Goal: Task Accomplishment & Management: Complete application form

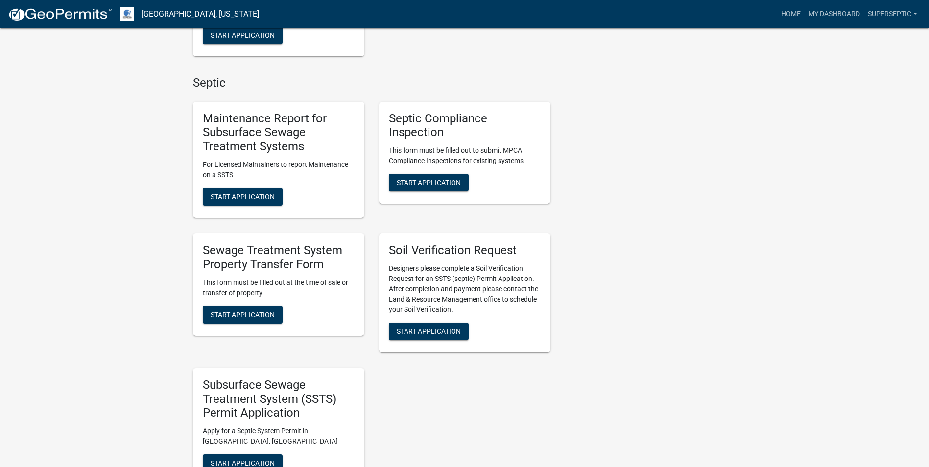
scroll to position [734, 0]
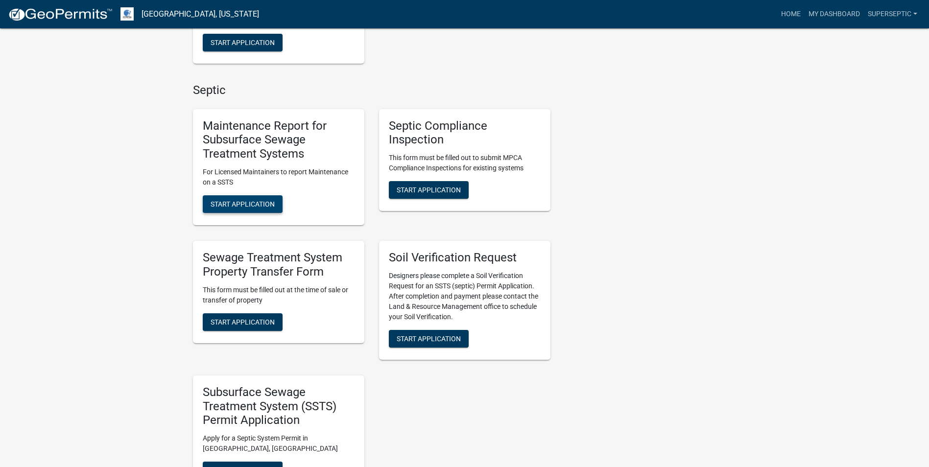
click at [267, 198] on button "Start Application" at bounding box center [243, 204] width 80 height 18
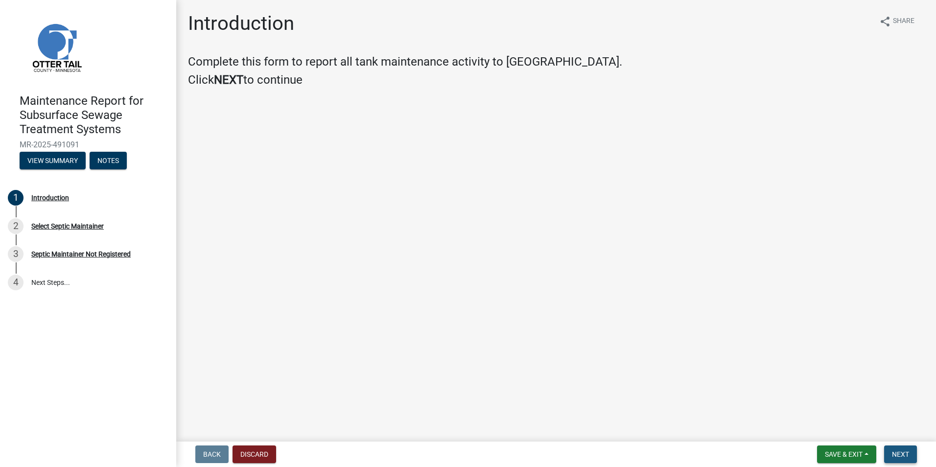
click at [886, 451] on button "Next" at bounding box center [900, 454] width 33 height 18
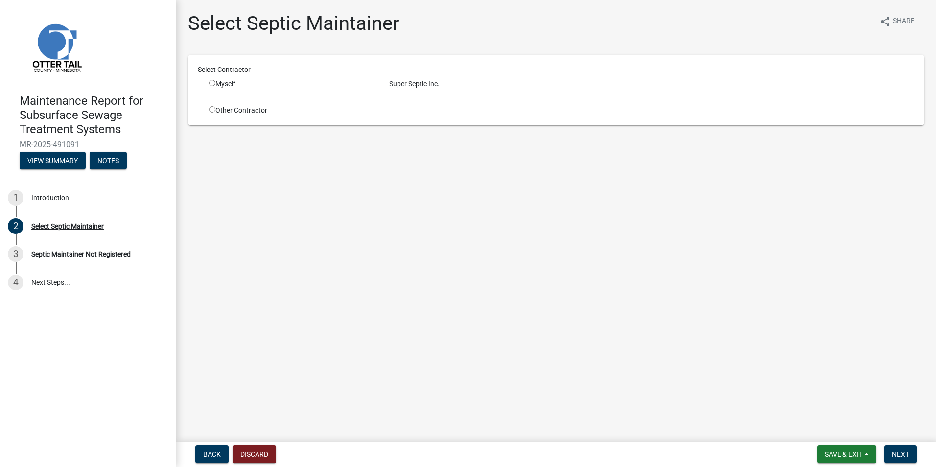
click at [225, 81] on div "Myself" at bounding box center [291, 84] width 165 height 10
drag, startPoint x: 225, startPoint y: 81, endPoint x: 210, endPoint y: 84, distance: 14.5
click at [210, 84] on input "radio" at bounding box center [212, 83] width 6 height 6
radio input "true"
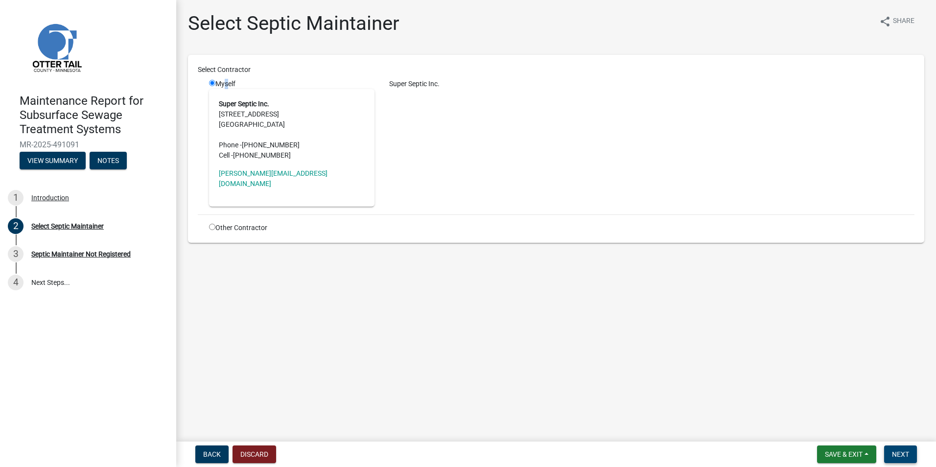
click at [910, 451] on button "Next" at bounding box center [900, 454] width 33 height 18
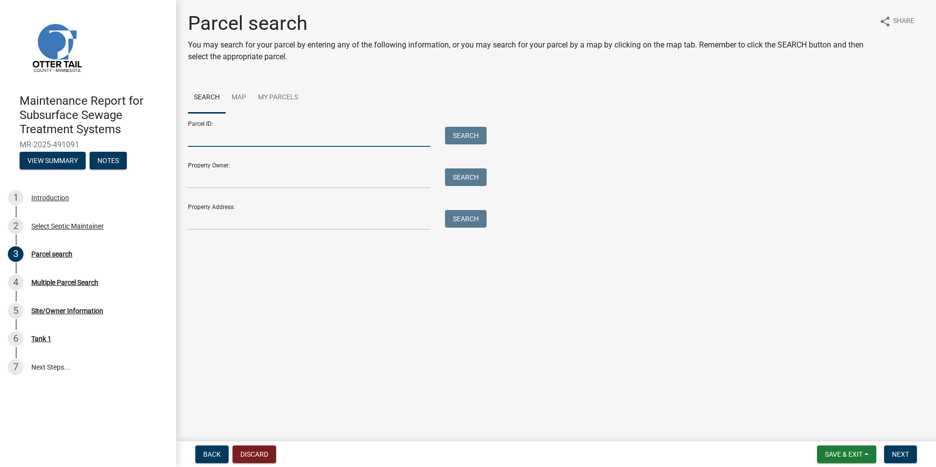
click at [256, 140] on input "Parcel ID:" at bounding box center [309, 137] width 242 height 20
paste input "12000990372000"
type input "12000990372000"
click at [461, 130] on button "Search" at bounding box center [466, 136] width 42 height 18
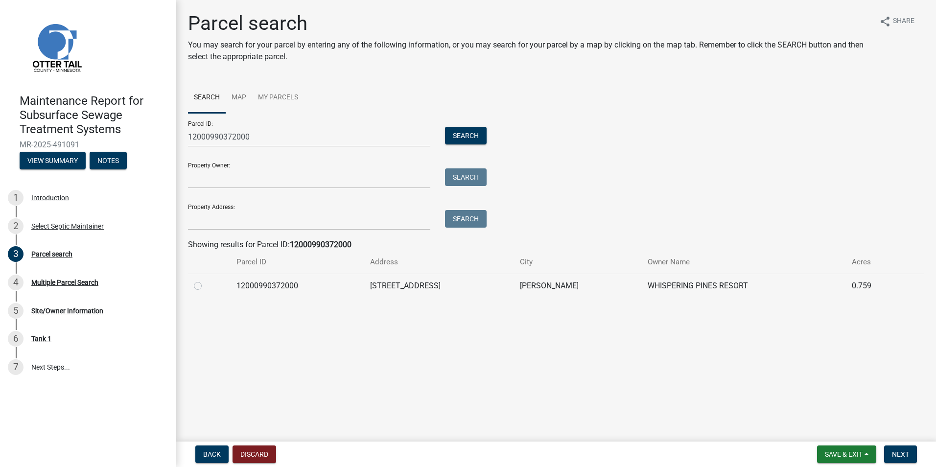
click at [206, 280] on label at bounding box center [206, 280] width 0 height 0
click at [206, 286] on input "radio" at bounding box center [209, 283] width 6 height 6
radio input "true"
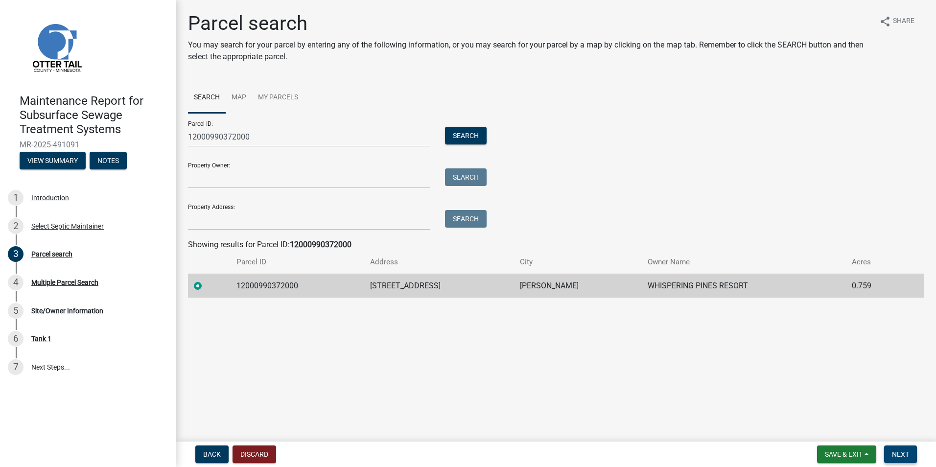
click at [893, 455] on span "Next" at bounding box center [900, 454] width 17 height 8
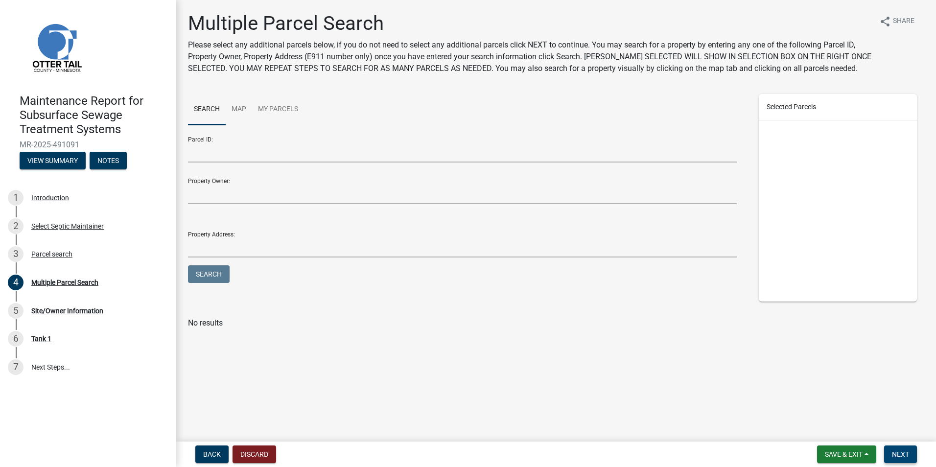
click at [902, 456] on span "Next" at bounding box center [900, 454] width 17 height 8
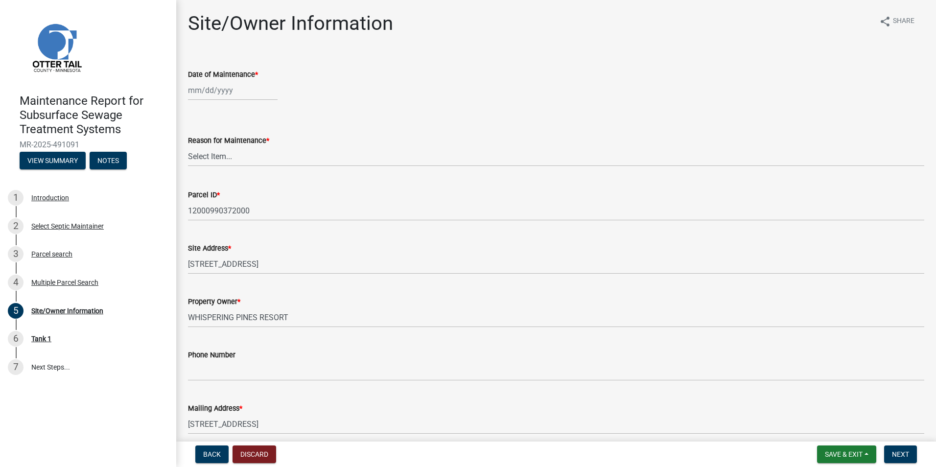
click at [204, 94] on div at bounding box center [233, 90] width 90 height 20
select select "10"
select select "2025"
click at [235, 157] on div "8" at bounding box center [229, 158] width 16 height 16
type input "[DATE]"
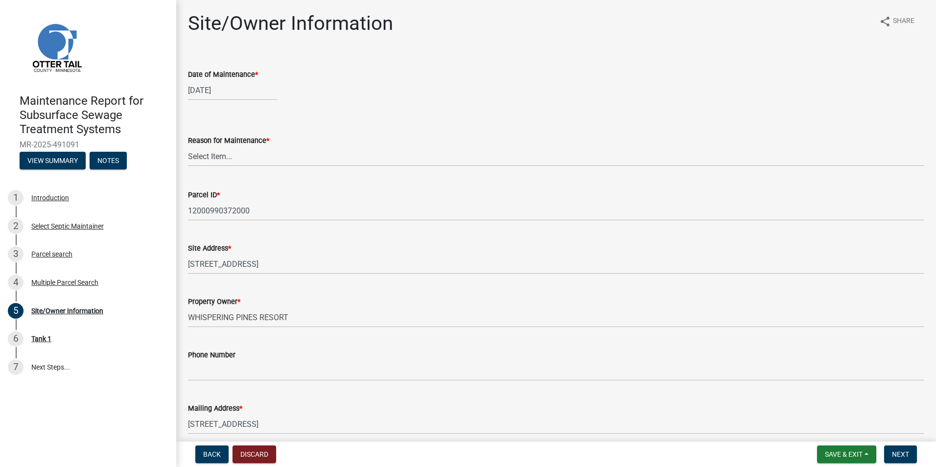
click at [234, 91] on div "[DATE]" at bounding box center [233, 90] width 90 height 20
select select "10"
select select "2025"
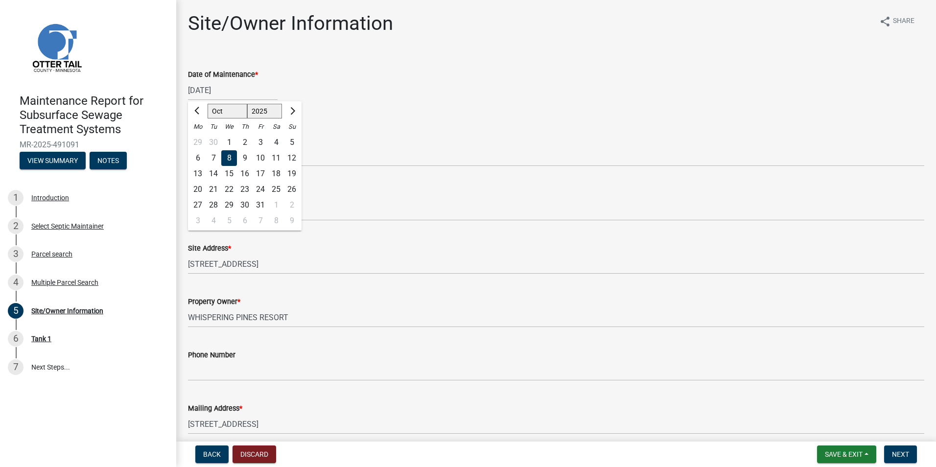
click at [245, 157] on div "9" at bounding box center [245, 158] width 16 height 16
type input "[DATE]"
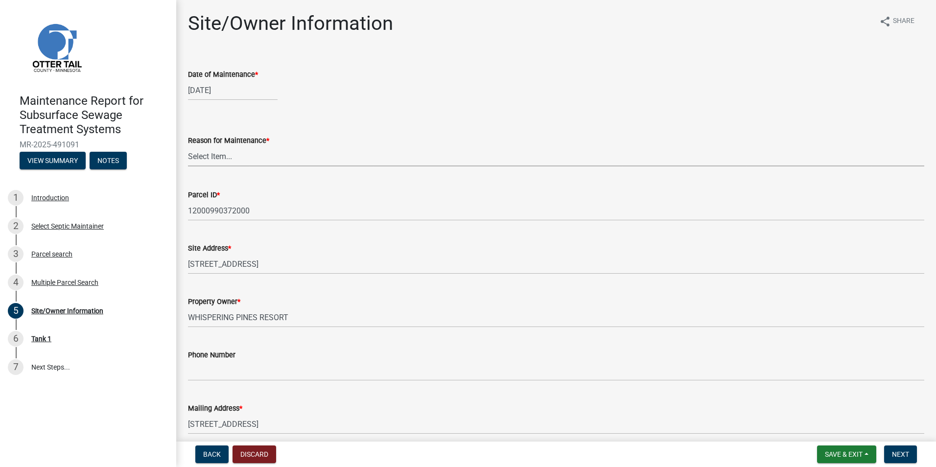
click at [249, 155] on select "Select Item... Called Routine Other" at bounding box center [556, 156] width 736 height 20
click at [188, 146] on select "Select Item... Called Routine Other" at bounding box center [556, 156] width 736 height 20
select select "3ac72b63-7b21-42e4-8192-806faae7a4f1"
click at [895, 453] on span "Next" at bounding box center [900, 454] width 17 height 8
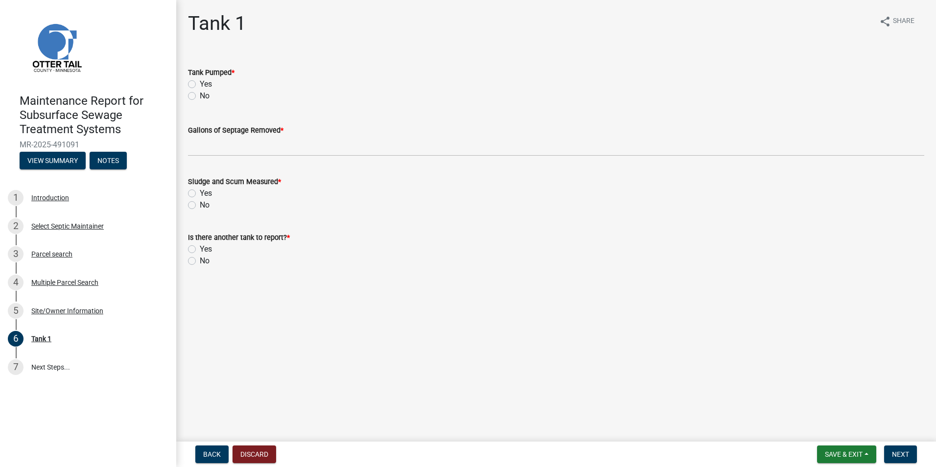
click at [200, 84] on label "Yes" at bounding box center [206, 84] width 12 height 12
click at [200, 84] on input "Yes" at bounding box center [203, 81] width 6 height 6
radio input "true"
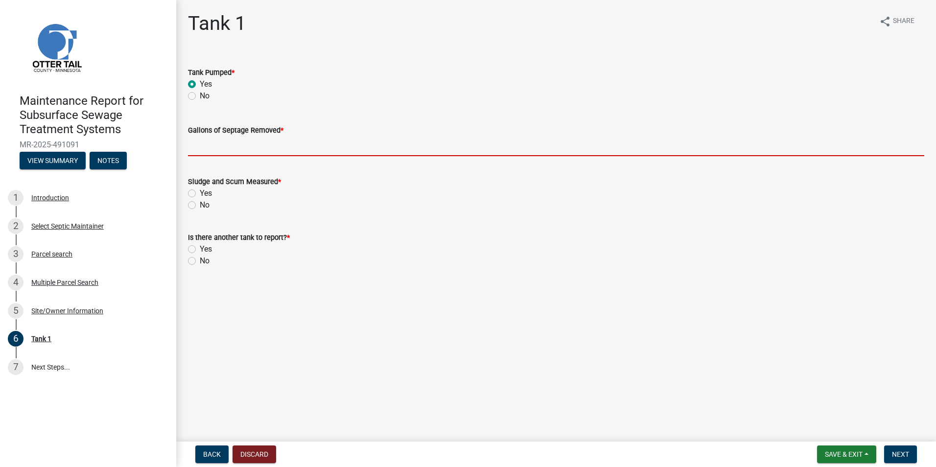
click at [226, 153] on input "Gallons of Septage Removed *" at bounding box center [556, 146] width 736 height 20
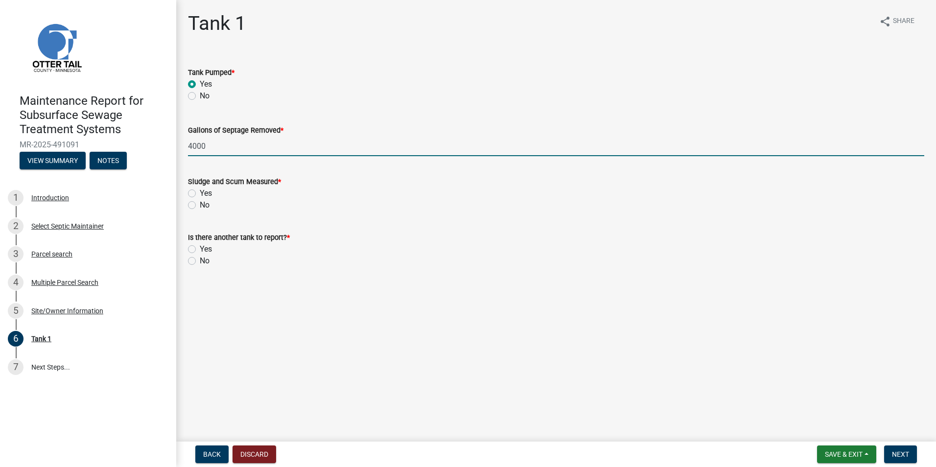
type input "4000"
click at [200, 193] on label "Yes" at bounding box center [206, 193] width 12 height 12
click at [200, 193] on input "Yes" at bounding box center [203, 190] width 6 height 6
radio input "true"
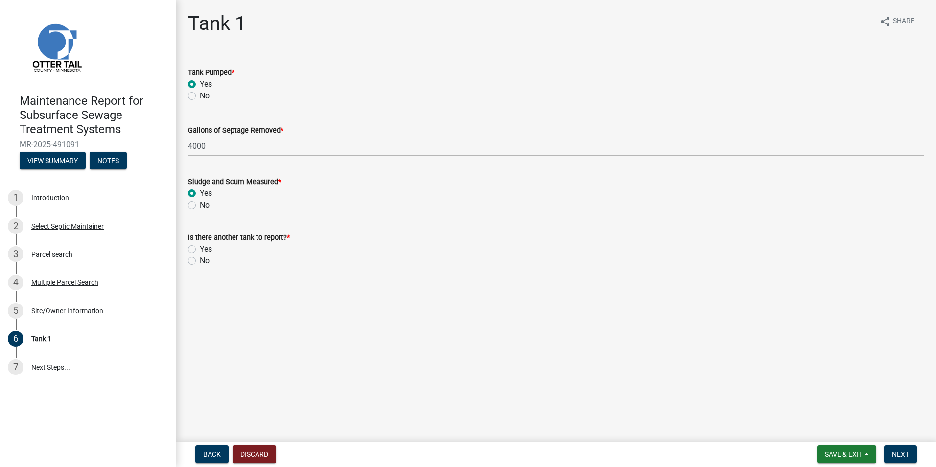
click at [200, 257] on label "No" at bounding box center [205, 261] width 10 height 12
click at [200, 257] on input "No" at bounding box center [203, 258] width 6 height 6
radio input "true"
click at [901, 453] on span "Next" at bounding box center [900, 454] width 17 height 8
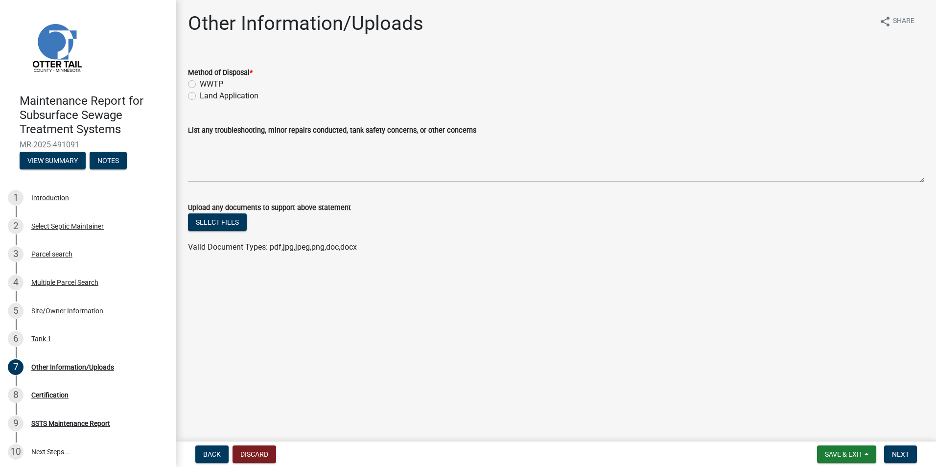
click at [232, 96] on label "Land Application" at bounding box center [229, 96] width 59 height 12
click at [206, 96] on input "Land Application" at bounding box center [203, 93] width 6 height 6
radio input "true"
click at [896, 454] on span "Next" at bounding box center [900, 454] width 17 height 8
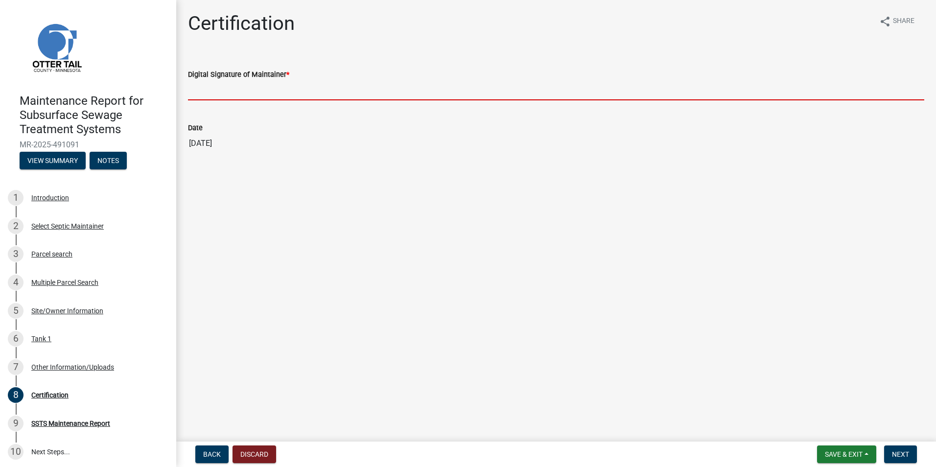
click at [232, 88] on input "Digital Signature of Maintainer *" at bounding box center [556, 90] width 736 height 20
type input "[PERSON_NAME]"
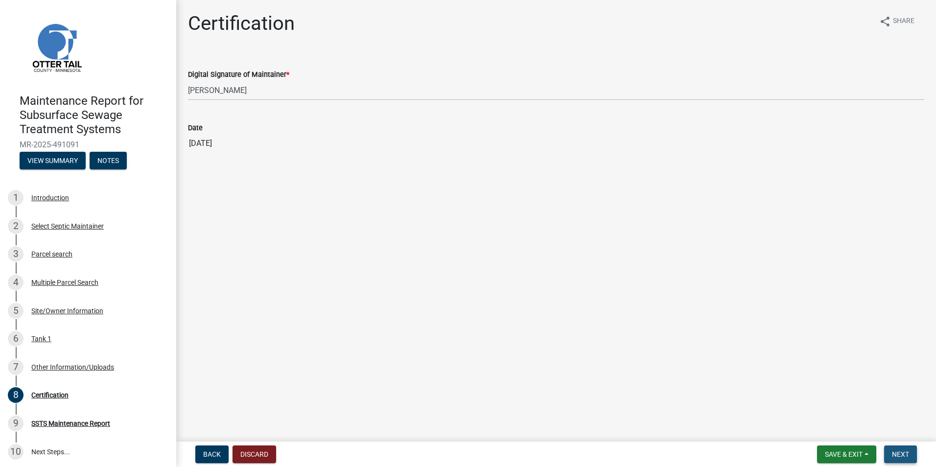
click at [887, 452] on button "Next" at bounding box center [900, 454] width 33 height 18
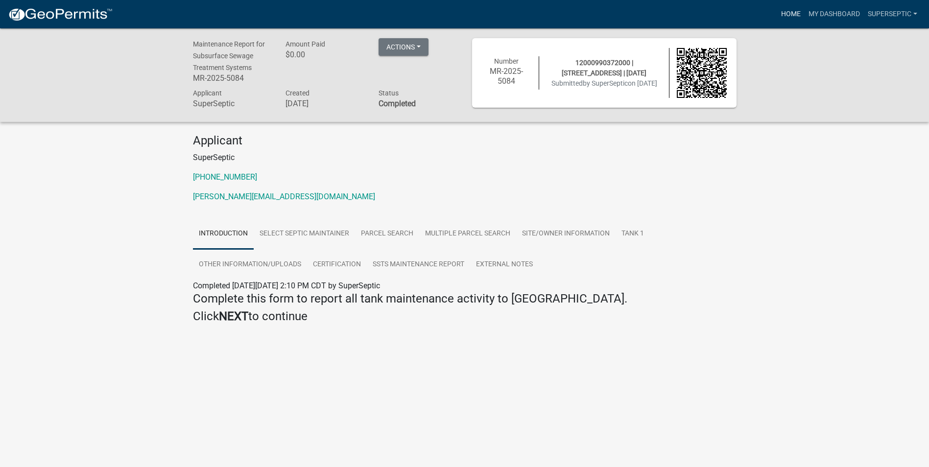
click at [794, 16] on link "Home" at bounding box center [790, 14] width 27 height 19
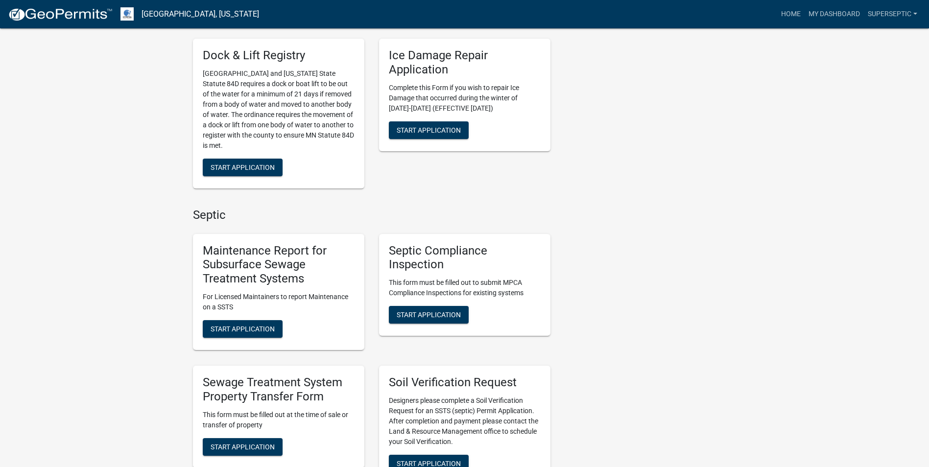
scroll to position [636, 0]
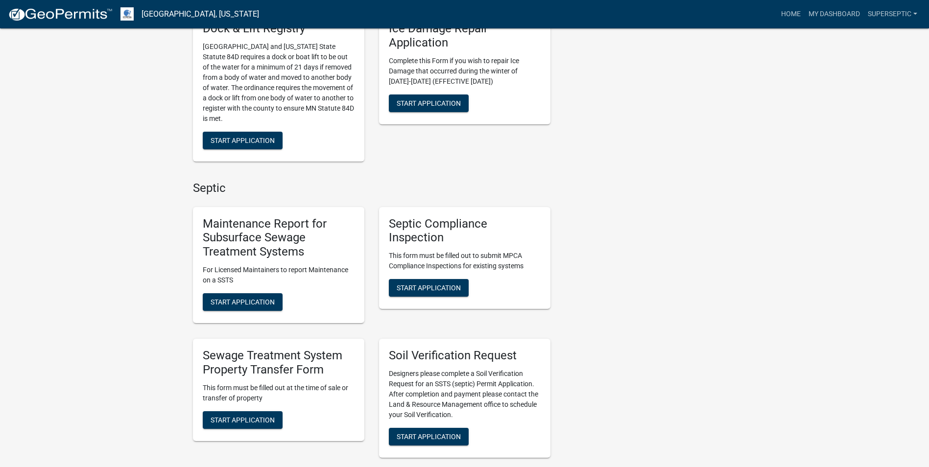
click at [256, 284] on p "For Licensed Maintainers to report Maintenance on a SSTS" at bounding box center [279, 275] width 152 height 21
click at [262, 302] on span "Start Application" at bounding box center [242, 302] width 64 height 8
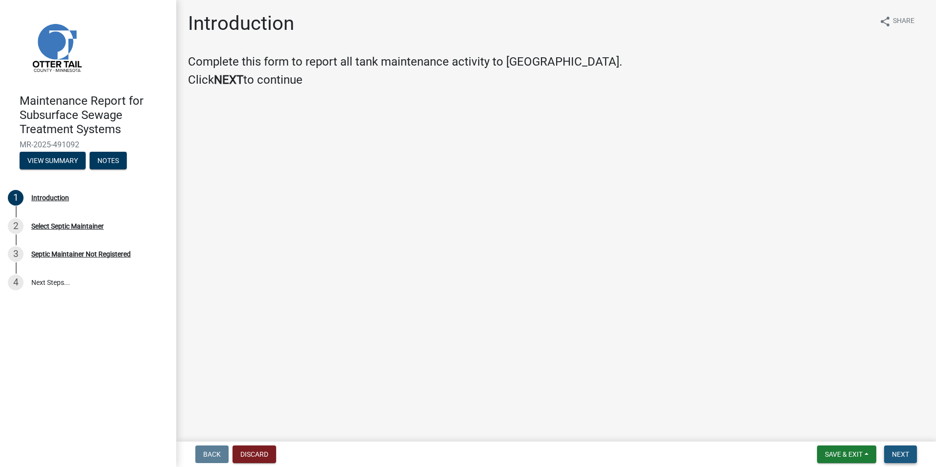
drag, startPoint x: 886, startPoint y: 447, endPoint x: 891, endPoint y: 450, distance: 6.0
click at [890, 450] on button "Next" at bounding box center [900, 454] width 33 height 18
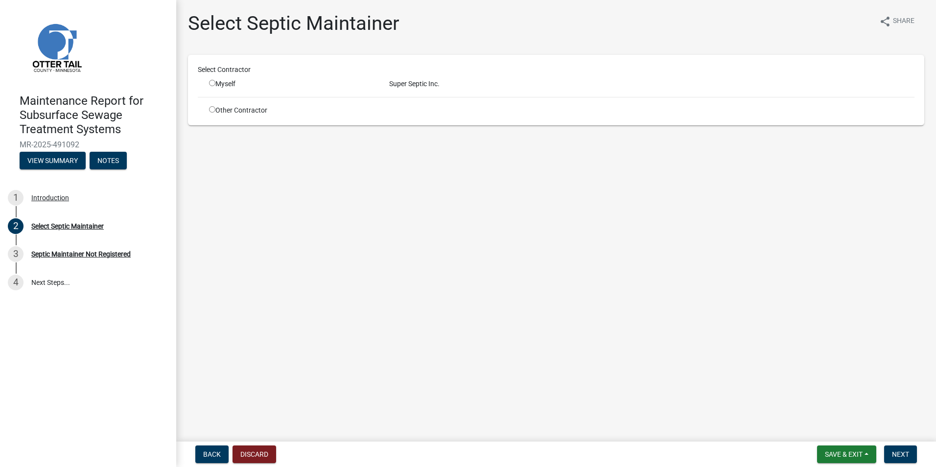
click at [211, 83] on input "radio" at bounding box center [212, 83] width 6 height 6
radio input "true"
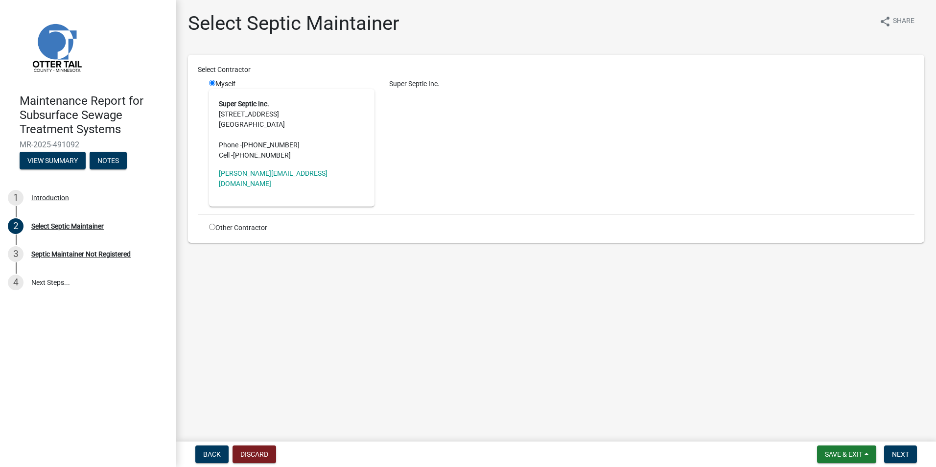
click at [904, 466] on nav "Back Discard Save & Exit Save Save & Exit Next" at bounding box center [556, 454] width 760 height 25
click at [904, 458] on span "Next" at bounding box center [900, 454] width 17 height 8
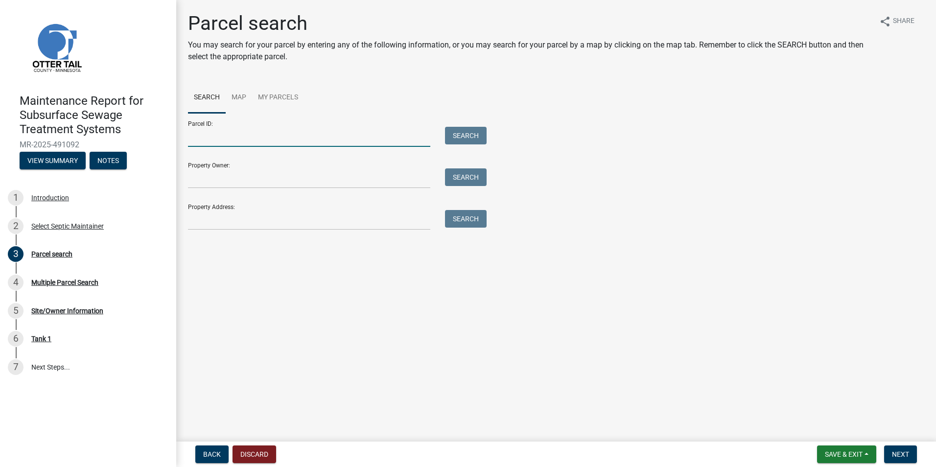
click at [249, 144] on input "Parcel ID:" at bounding box center [309, 137] width 242 height 20
paste input "55000990882000"
type input "55000990882000"
click at [462, 138] on button "Search" at bounding box center [466, 136] width 42 height 18
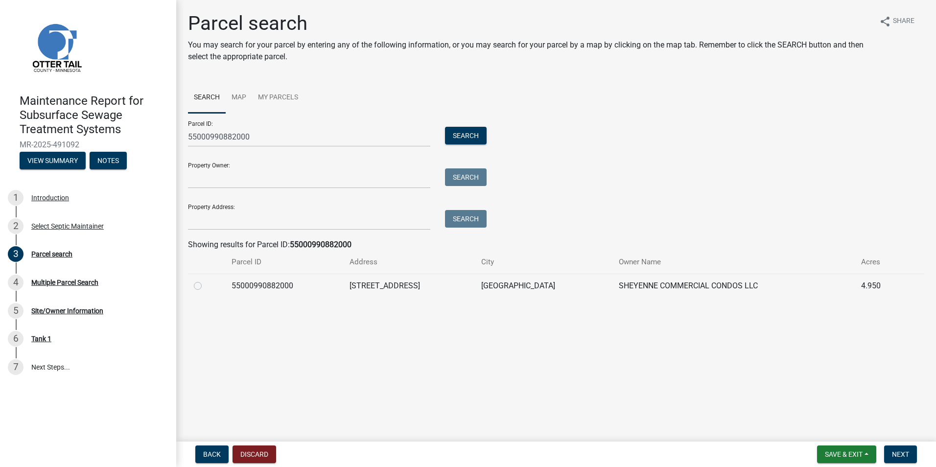
click at [206, 280] on label at bounding box center [206, 280] width 0 height 0
click at [206, 286] on input "radio" at bounding box center [209, 283] width 6 height 6
radio input "true"
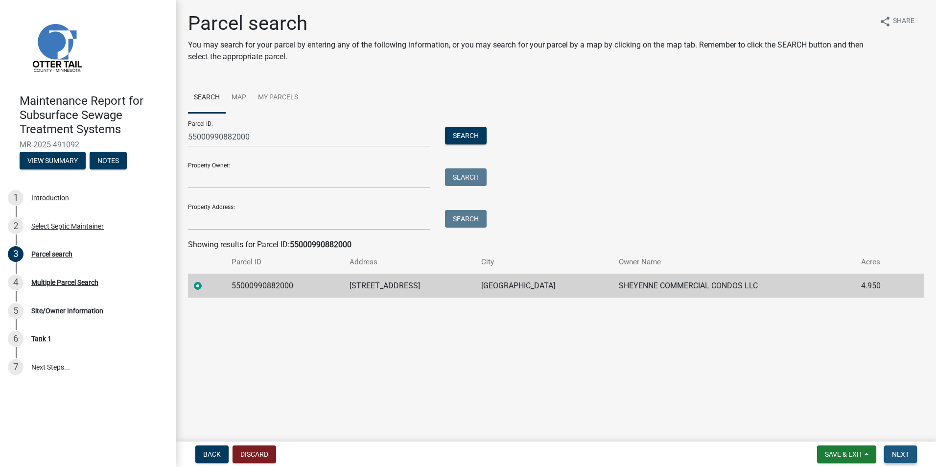
click at [910, 451] on button "Next" at bounding box center [900, 454] width 33 height 18
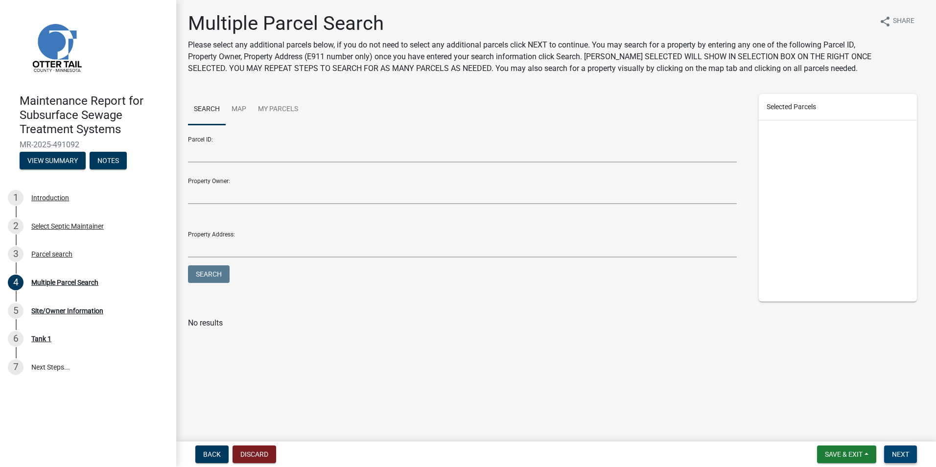
click at [909, 449] on button "Next" at bounding box center [900, 454] width 33 height 18
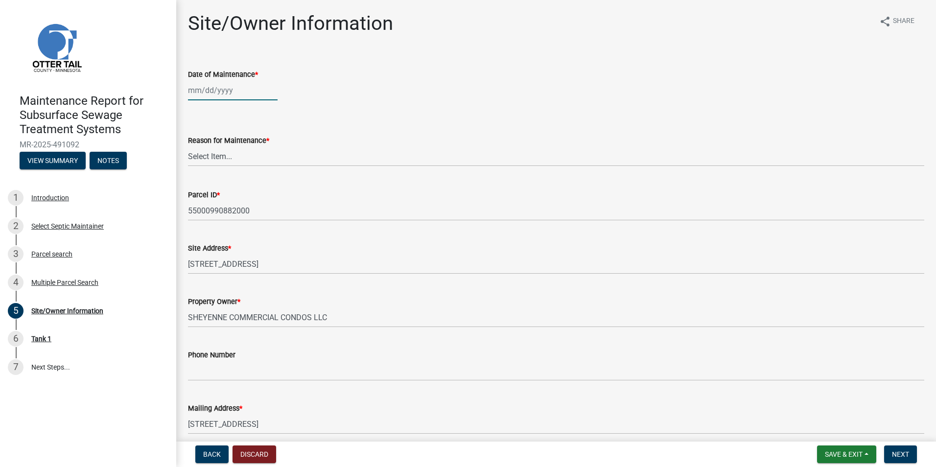
click at [234, 95] on div at bounding box center [233, 90] width 90 height 20
select select "10"
select select "2025"
click at [259, 157] on div "10" at bounding box center [261, 158] width 16 height 16
type input "[DATE]"
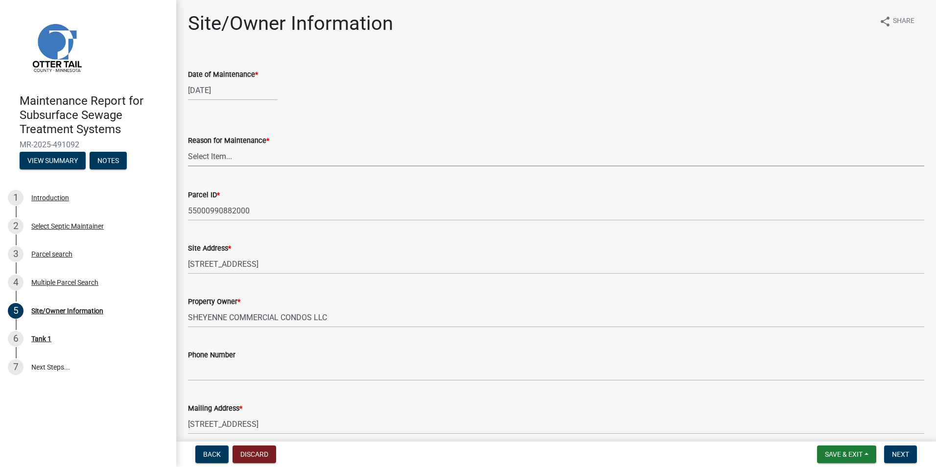
click at [232, 151] on select "Select Item... Called Routine Other" at bounding box center [556, 156] width 736 height 20
click at [188, 146] on select "Select Item... Called Routine Other" at bounding box center [556, 156] width 736 height 20
select select "3ac72b63-7b21-42e4-8192-806faae7a4f1"
click at [894, 456] on span "Next" at bounding box center [900, 454] width 17 height 8
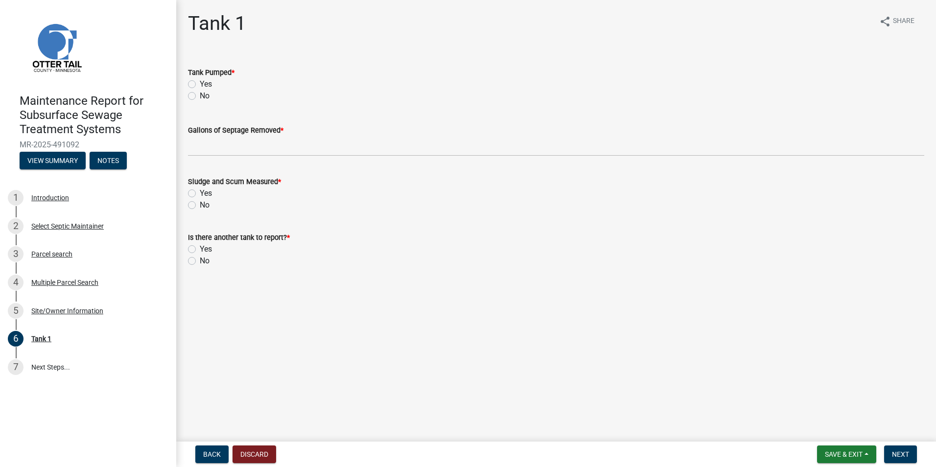
click at [200, 83] on label "Yes" at bounding box center [206, 84] width 12 height 12
click at [200, 83] on input "Yes" at bounding box center [203, 81] width 6 height 6
radio input "true"
click at [212, 159] on wm-data-entity-input "Gallons of Septage Removed *" at bounding box center [556, 137] width 736 height 53
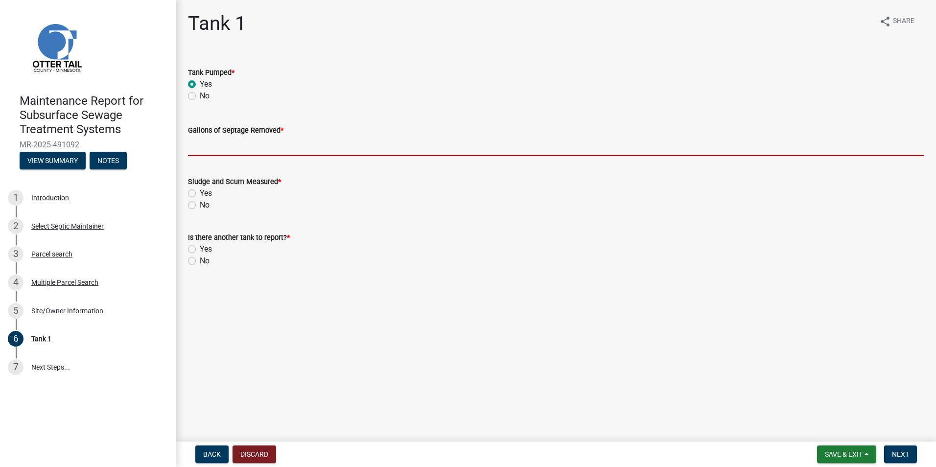
click at [211, 150] on input "Gallons of Septage Removed *" at bounding box center [556, 146] width 736 height 20
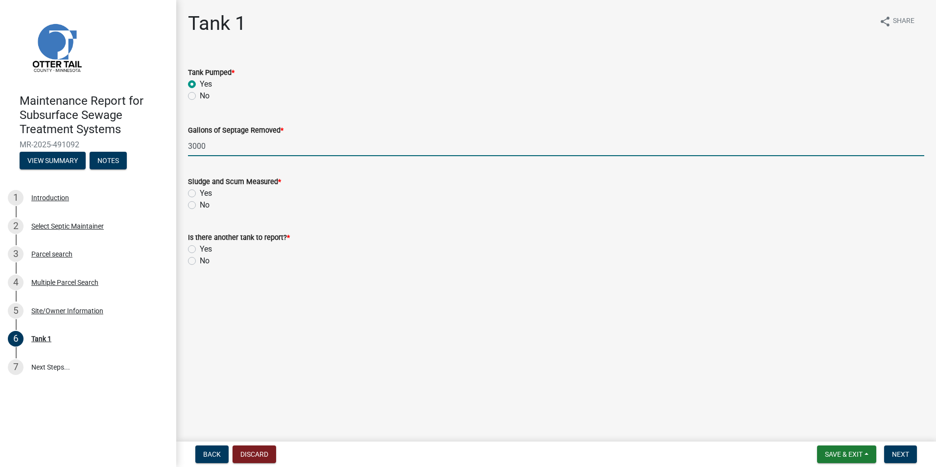
type input "3000"
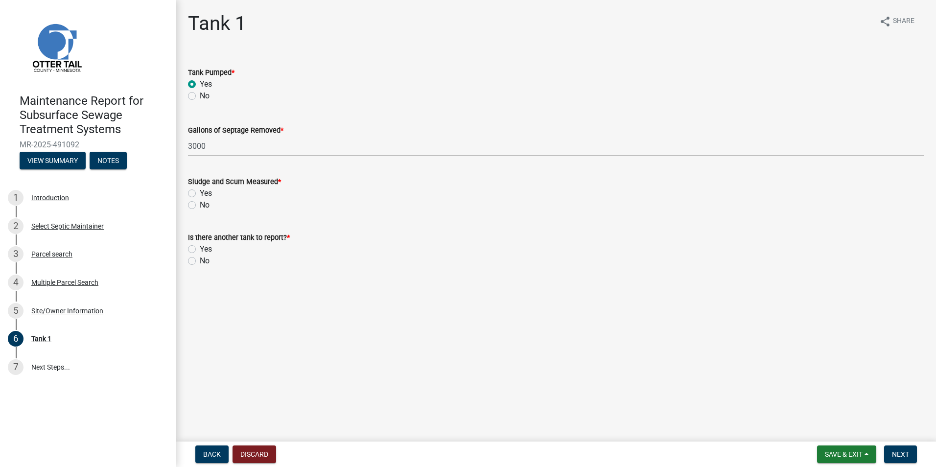
click at [200, 191] on label "Yes" at bounding box center [206, 193] width 12 height 12
click at [200, 191] on input "Yes" at bounding box center [203, 190] width 6 height 6
radio input "true"
click at [200, 258] on label "No" at bounding box center [205, 261] width 10 height 12
click at [200, 258] on input "No" at bounding box center [203, 258] width 6 height 6
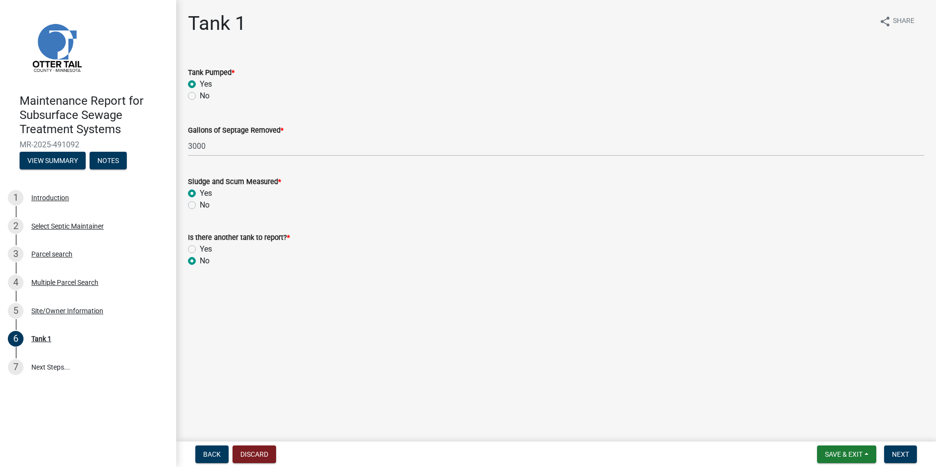
radio input "true"
click at [891, 458] on button "Next" at bounding box center [900, 454] width 33 height 18
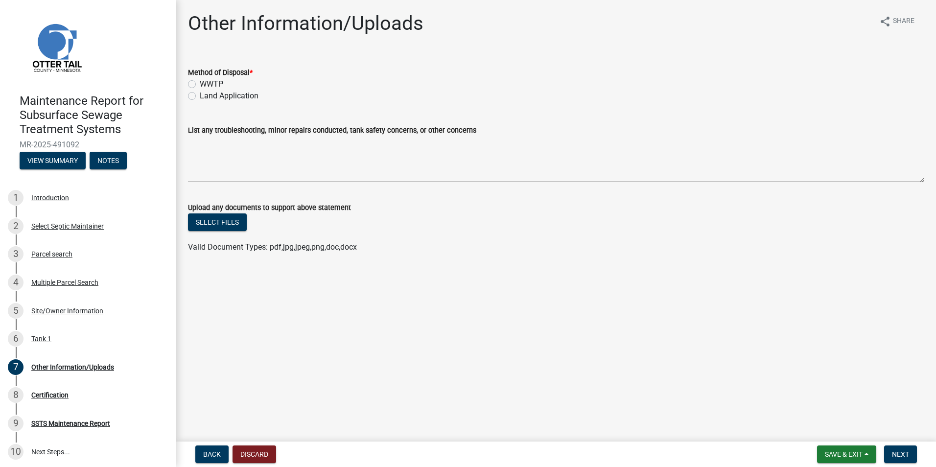
click at [223, 97] on label "Land Application" at bounding box center [229, 96] width 59 height 12
click at [206, 96] on input "Land Application" at bounding box center [203, 93] width 6 height 6
radio input "true"
click at [904, 448] on button "Next" at bounding box center [900, 454] width 33 height 18
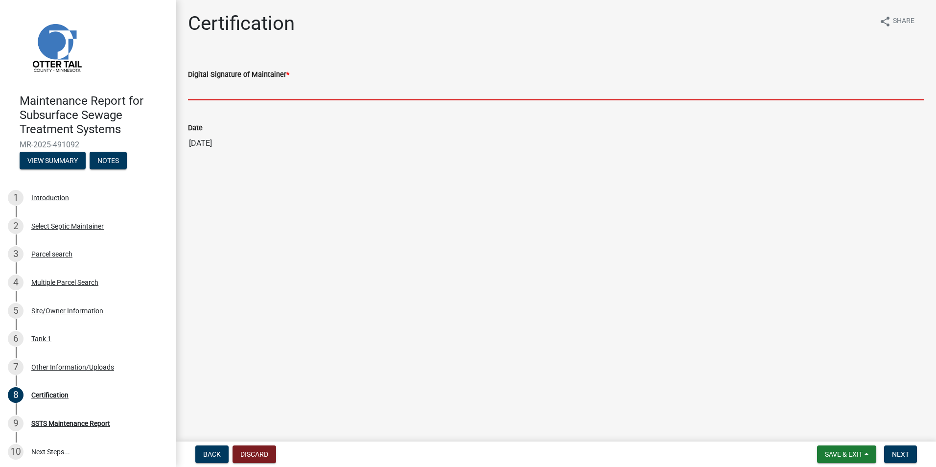
click at [225, 99] on input "Digital Signature of Maintainer *" at bounding box center [556, 90] width 736 height 20
type input "[PERSON_NAME]"
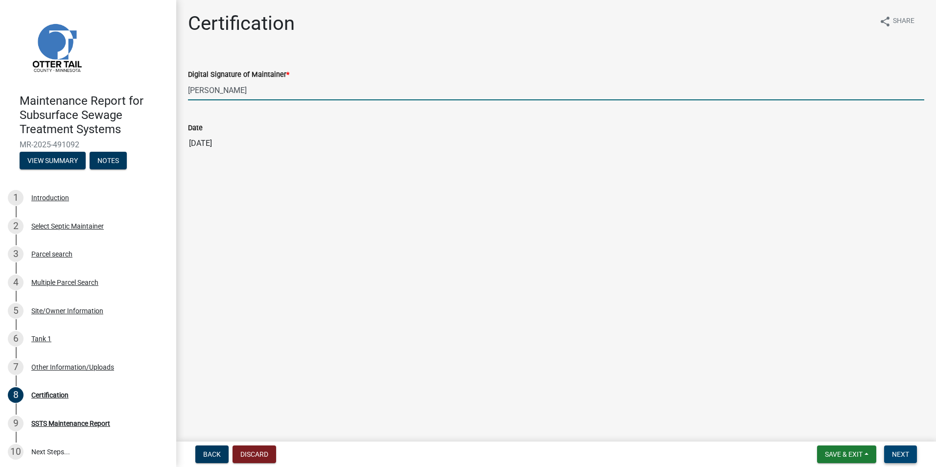
click at [902, 447] on button "Next" at bounding box center [900, 454] width 33 height 18
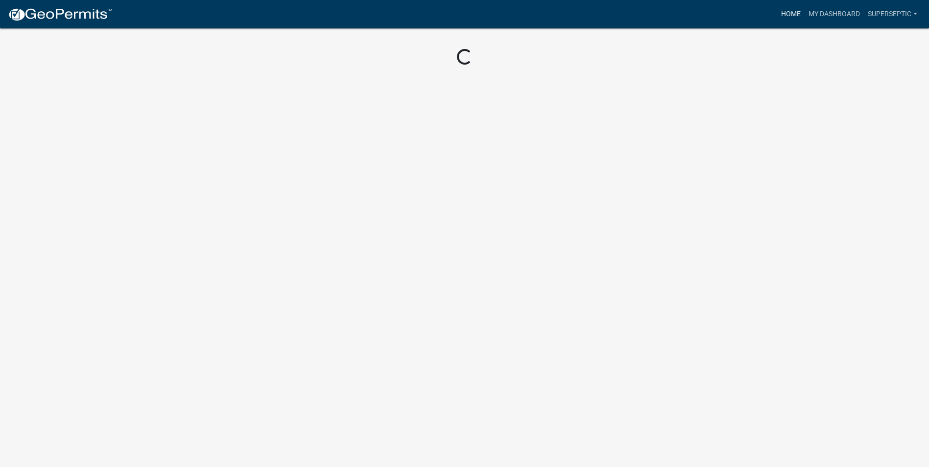
click at [793, 13] on link "Home" at bounding box center [790, 14] width 27 height 19
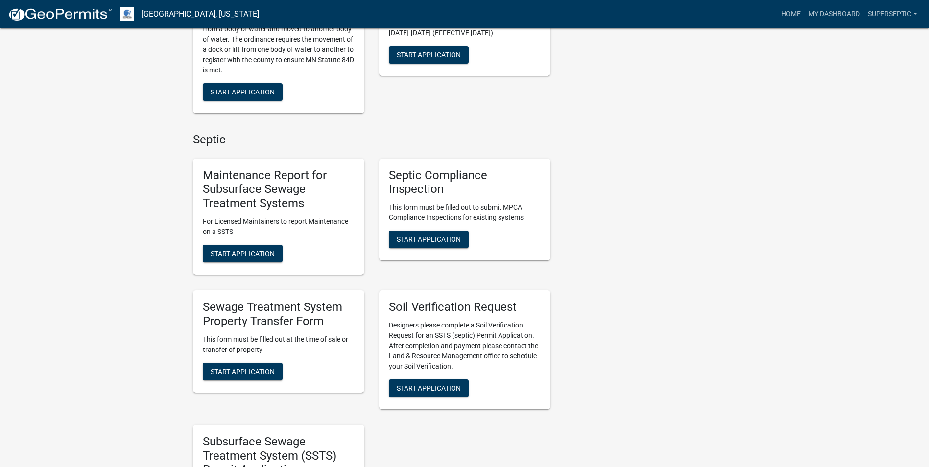
scroll to position [685, 0]
click at [279, 250] on button "Start Application" at bounding box center [243, 253] width 80 height 18
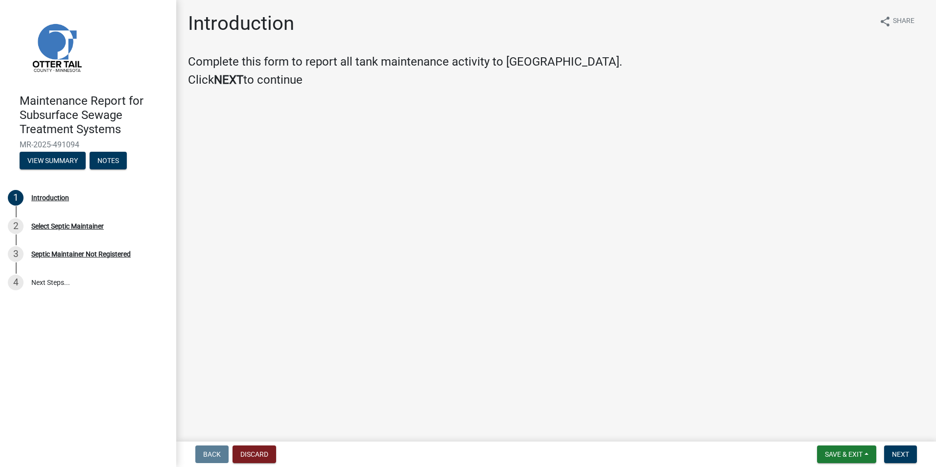
click at [907, 463] on nav "Back Discard Save & Exit Save Save & Exit Next" at bounding box center [556, 454] width 760 height 25
click at [901, 453] on span "Next" at bounding box center [900, 454] width 17 height 8
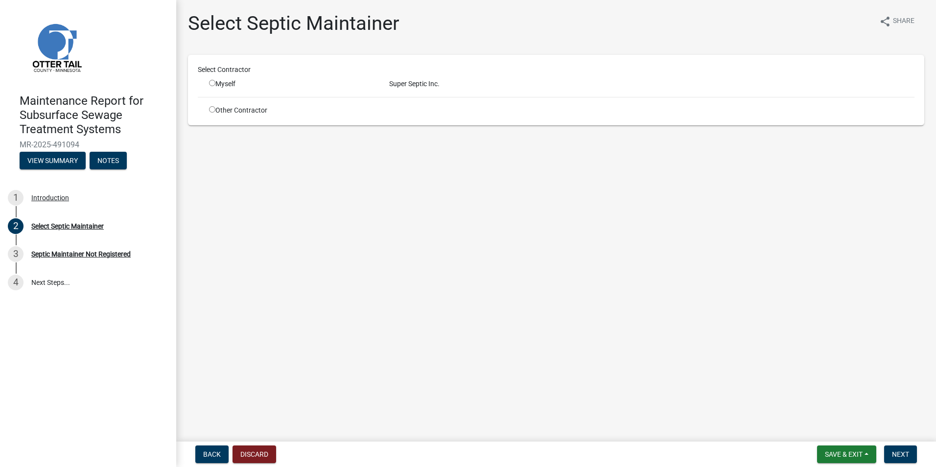
drag, startPoint x: 227, startPoint y: 88, endPoint x: 224, endPoint y: 84, distance: 5.2
click at [226, 88] on div "Myself" at bounding box center [291, 84] width 165 height 10
click at [204, 82] on div "Myself" at bounding box center [292, 84] width 180 height 10
click at [210, 83] on input "radio" at bounding box center [212, 83] width 6 height 6
radio input "true"
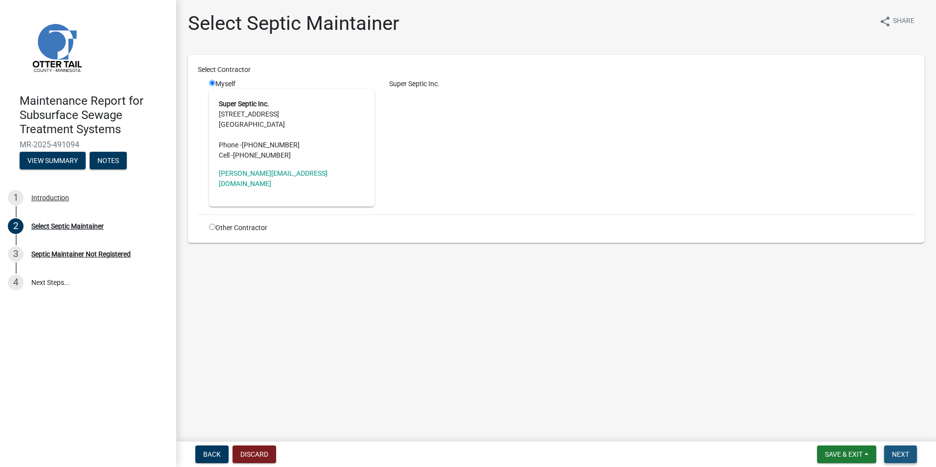
click at [895, 450] on span "Next" at bounding box center [900, 454] width 17 height 8
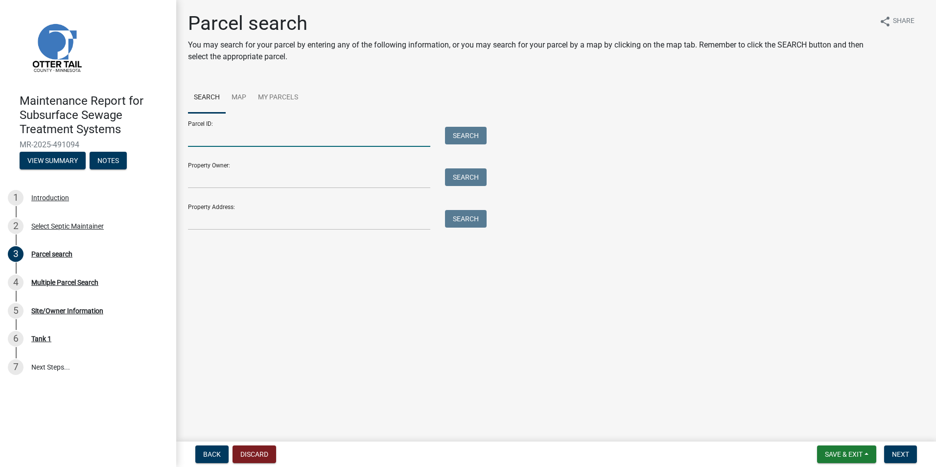
click at [269, 138] on input "Parcel ID:" at bounding box center [309, 137] width 242 height 20
paste input "17000991716000"
type input "17000991716000"
click at [459, 134] on button "Search" at bounding box center [466, 136] width 42 height 18
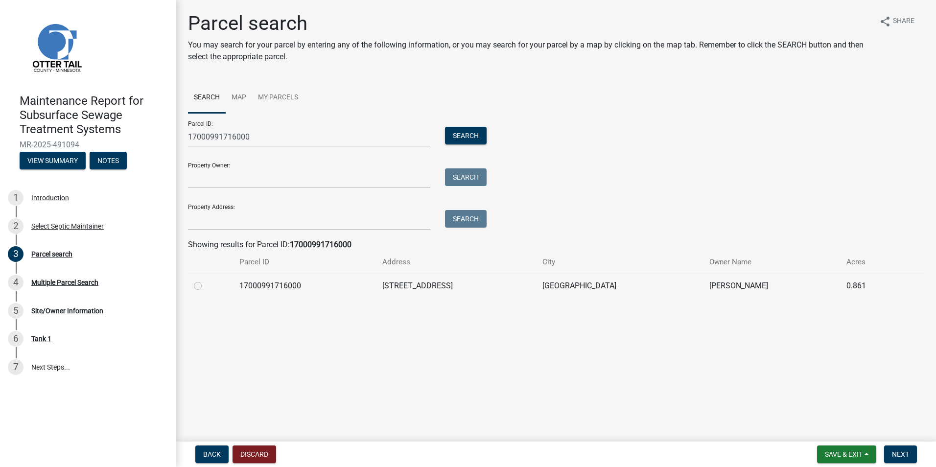
click at [206, 280] on label at bounding box center [206, 280] width 0 height 0
click at [206, 286] on input "radio" at bounding box center [209, 283] width 6 height 6
radio input "true"
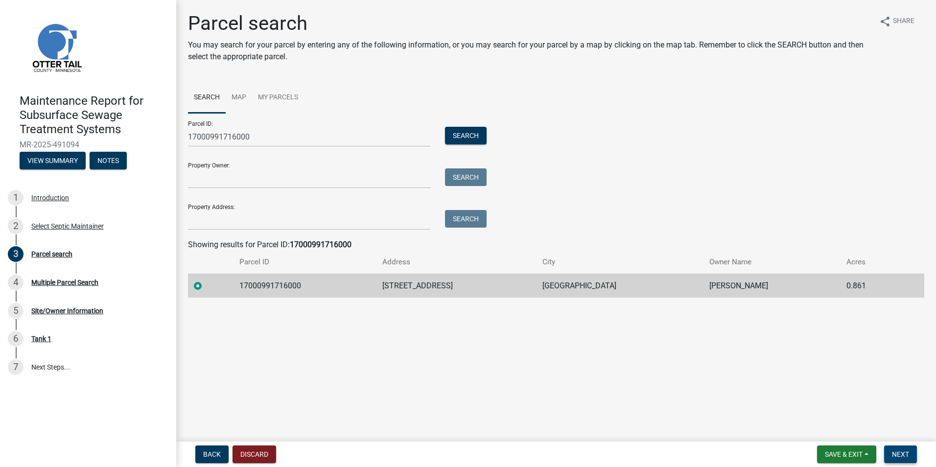
click at [906, 451] on span "Next" at bounding box center [900, 454] width 17 height 8
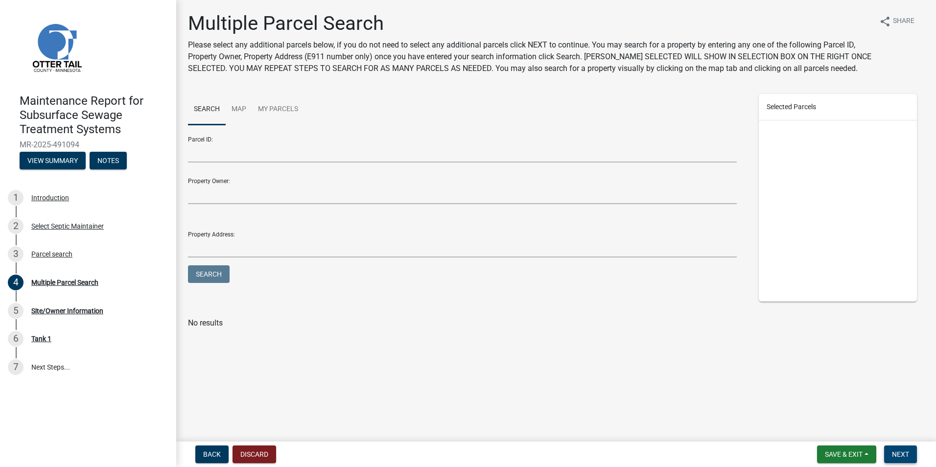
click at [904, 453] on span "Next" at bounding box center [900, 454] width 17 height 8
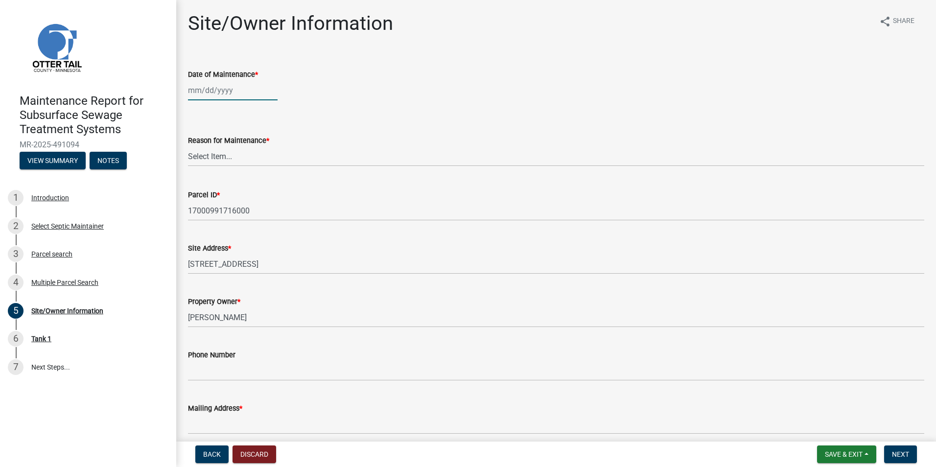
click at [250, 94] on div at bounding box center [233, 90] width 90 height 20
select select "10"
select select "2025"
click at [264, 156] on div "10" at bounding box center [261, 158] width 16 height 16
type input "[DATE]"
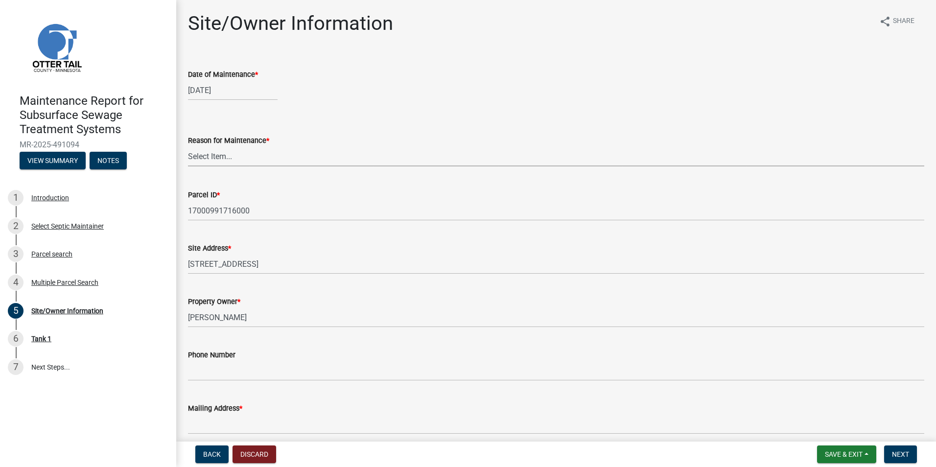
click at [233, 161] on select "Select Item... Called Routine Other" at bounding box center [556, 156] width 736 height 20
click at [188, 146] on select "Select Item... Called Routine Other" at bounding box center [556, 156] width 736 height 20
select select "3ac72b63-7b21-42e4-8192-806faae7a4f1"
click at [909, 452] on span "Next" at bounding box center [900, 454] width 17 height 8
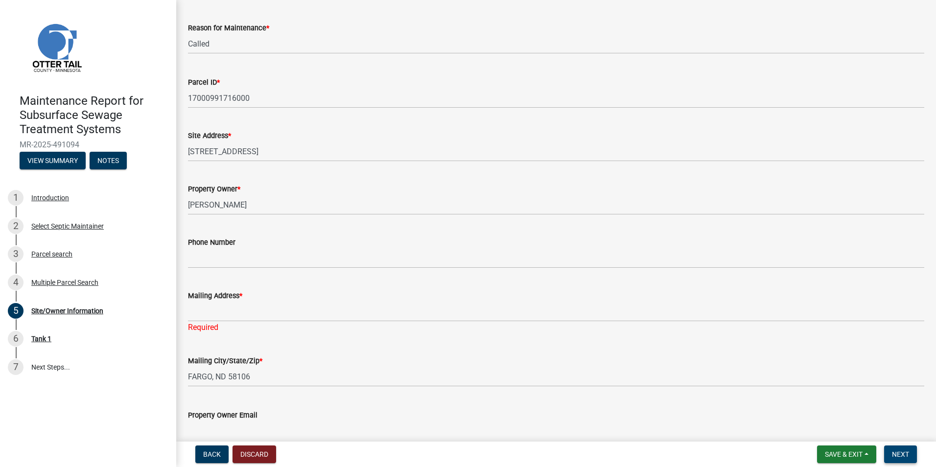
scroll to position [147, 0]
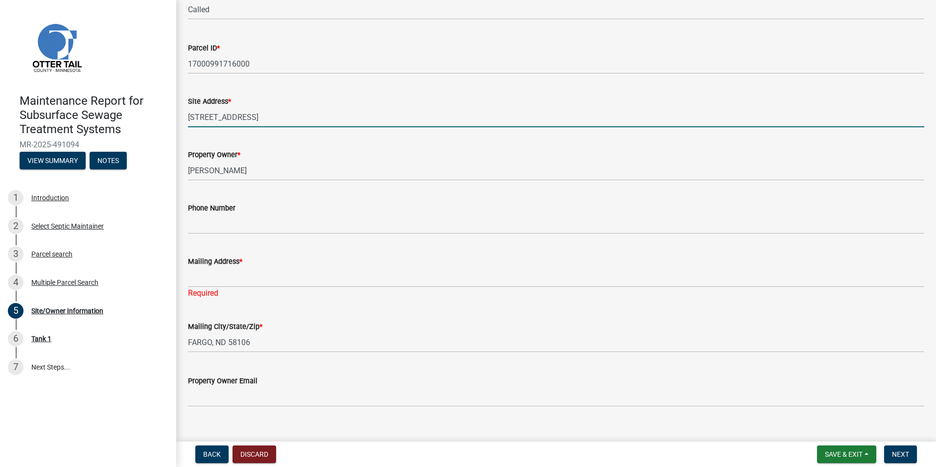
drag, startPoint x: 257, startPoint y: 117, endPoint x: 156, endPoint y: 124, distance: 101.1
click at [156, 124] on div "Maintenance Report for Subsurface Sewage Treatment Systems MR-2025-491094 View …" at bounding box center [468, 233] width 936 height 467
click at [270, 120] on input "[STREET_ADDRESS]" at bounding box center [556, 117] width 736 height 20
drag, startPoint x: 268, startPoint y: 119, endPoint x: 157, endPoint y: 122, distance: 110.7
click at [157, 122] on div "Maintenance Report for Subsurface Sewage Treatment Systems MR-2025-491094 View …" at bounding box center [468, 233] width 936 height 467
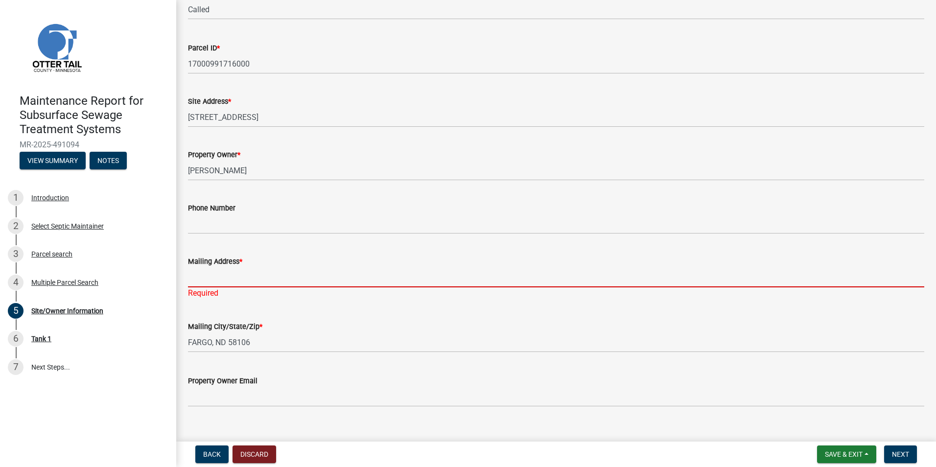
click at [226, 274] on input "Mailing Address *" at bounding box center [556, 277] width 736 height 20
paste input "[STREET_ADDRESS]"
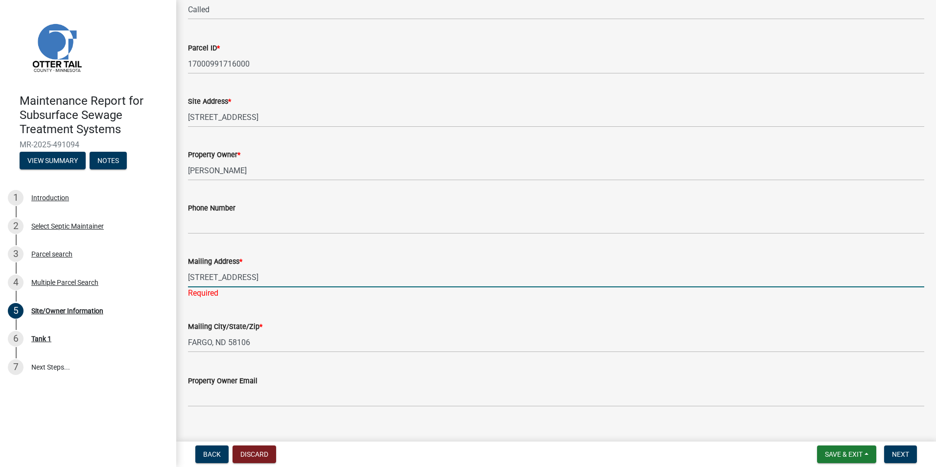
type input "[STREET_ADDRESS]"
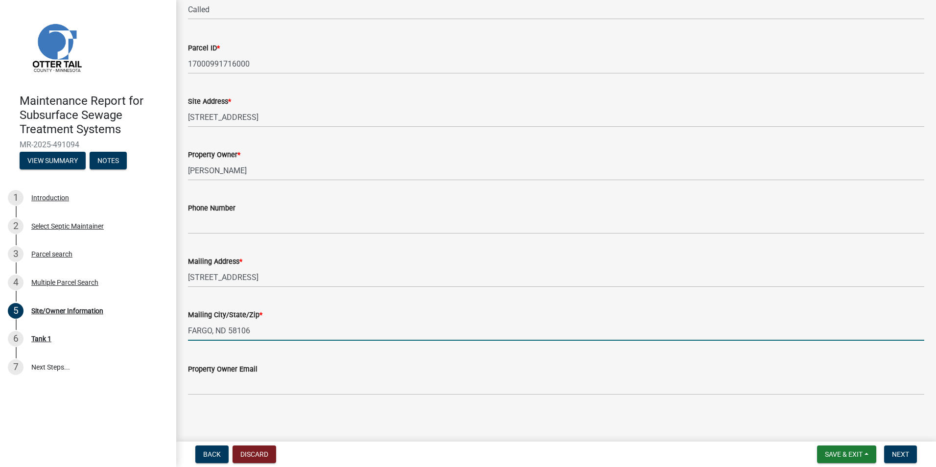
drag, startPoint x: 276, startPoint y: 339, endPoint x: 187, endPoint y: 346, distance: 88.9
click at [187, 346] on div "Site/Owner Information share Share Date of Maintenance * [DATE] Reason for Main…" at bounding box center [556, 138] width 751 height 547
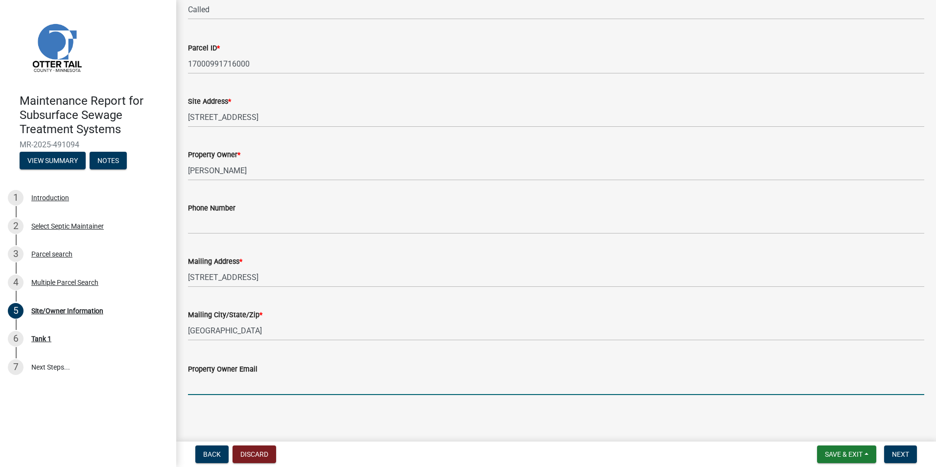
scroll to position [150, 0]
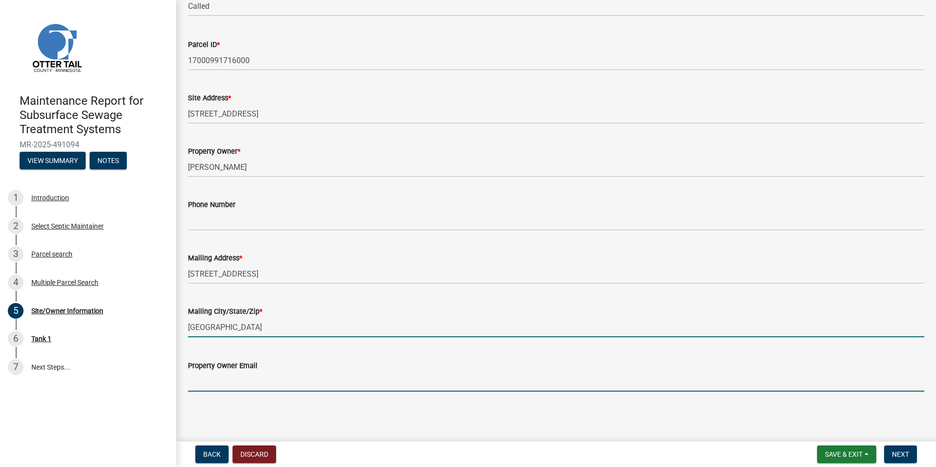
click at [266, 332] on input "[GEOGRAPHIC_DATA]" at bounding box center [556, 327] width 736 height 20
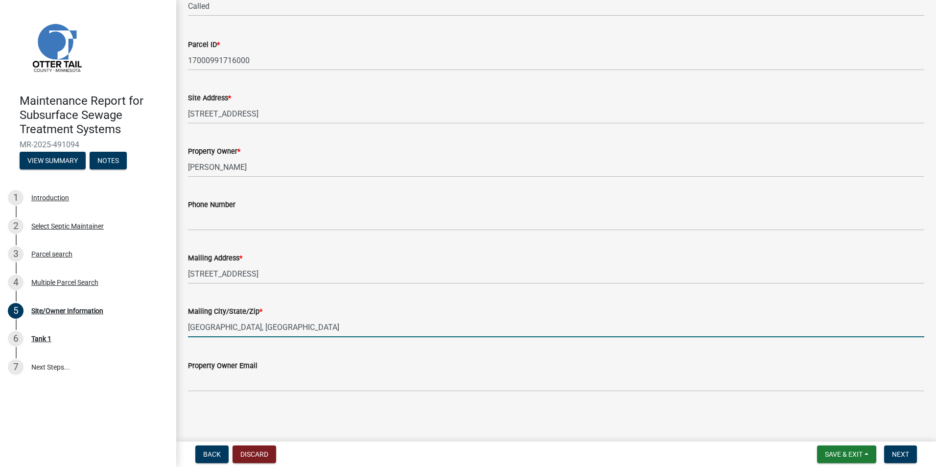
type input "[GEOGRAPHIC_DATA], [GEOGRAPHIC_DATA] 56572"
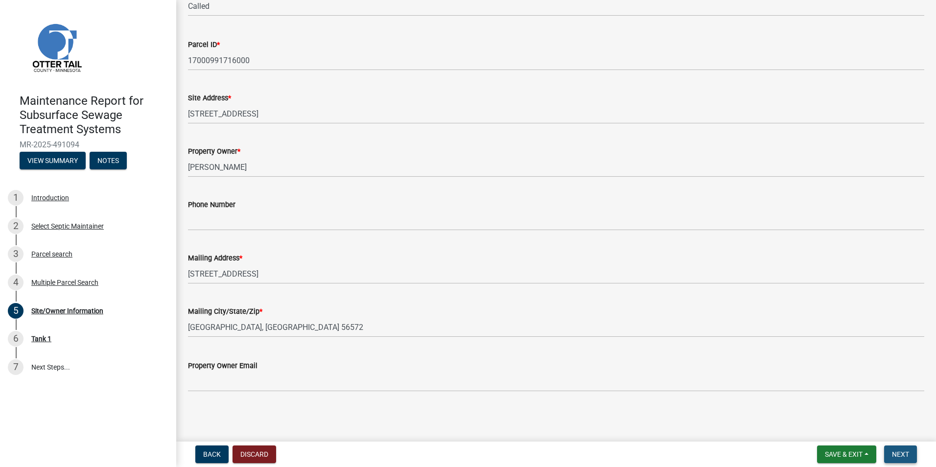
click at [892, 456] on span "Next" at bounding box center [900, 454] width 17 height 8
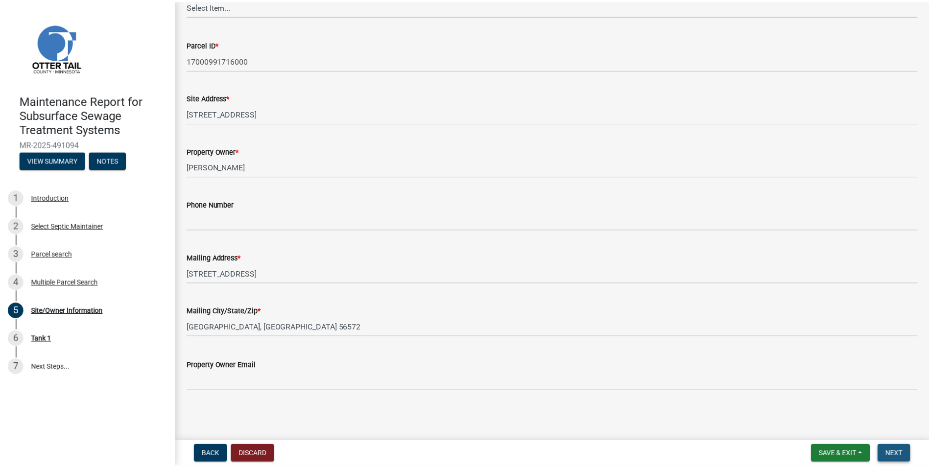
scroll to position [0, 0]
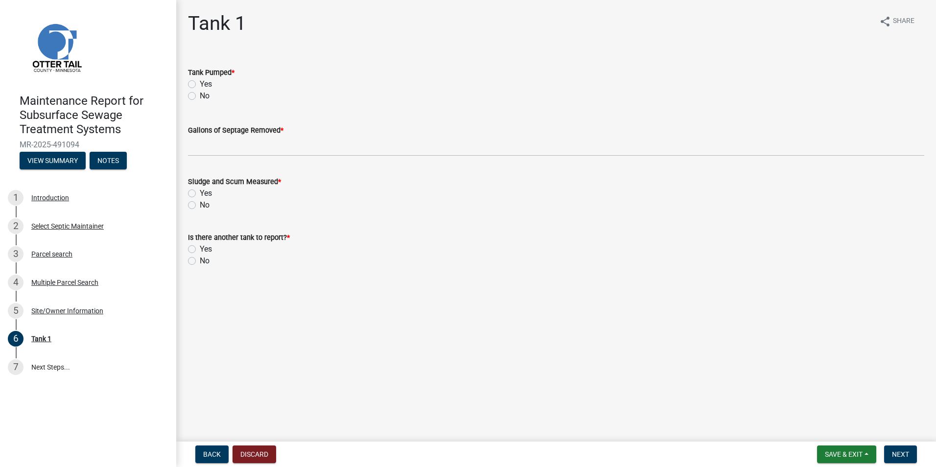
click at [196, 85] on div "Yes" at bounding box center [556, 84] width 736 height 12
click at [200, 85] on label "Yes" at bounding box center [206, 84] width 12 height 12
click at [200, 85] on input "Yes" at bounding box center [203, 81] width 6 height 6
radio input "true"
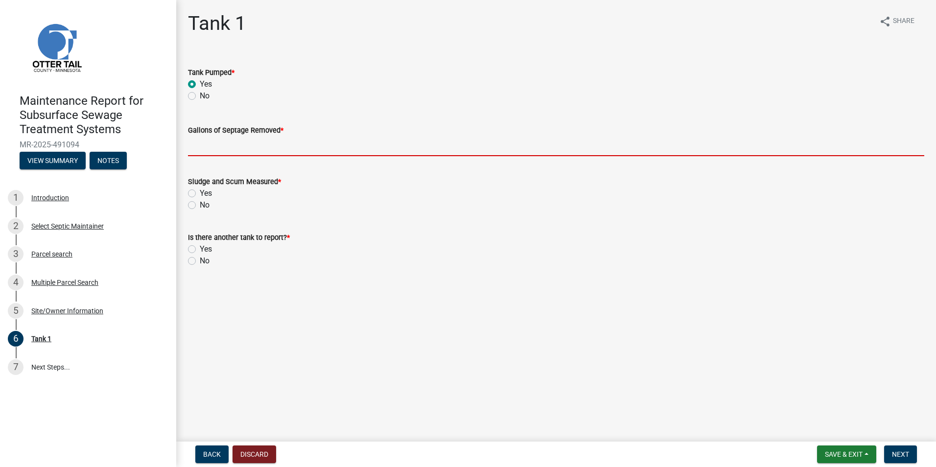
click at [208, 155] on input "Gallons of Septage Removed *" at bounding box center [556, 146] width 736 height 20
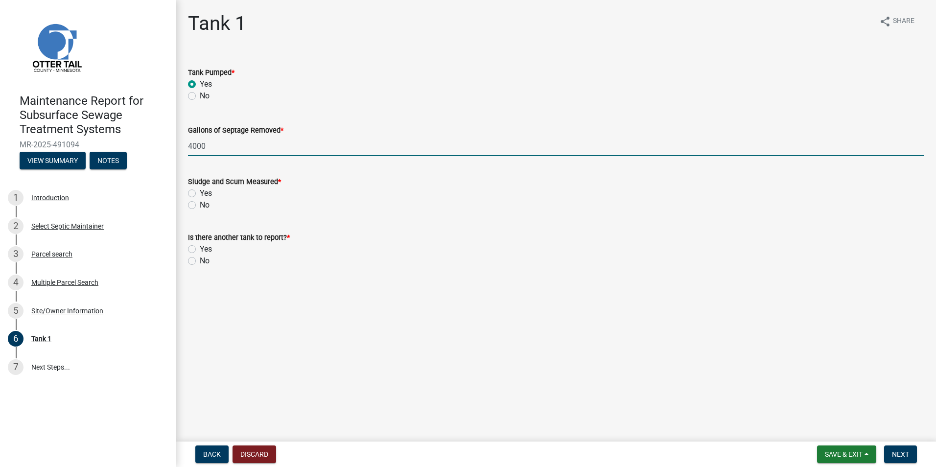
type input "4000"
click at [200, 196] on label "Yes" at bounding box center [206, 193] width 12 height 12
click at [200, 194] on input "Yes" at bounding box center [203, 190] width 6 height 6
radio input "true"
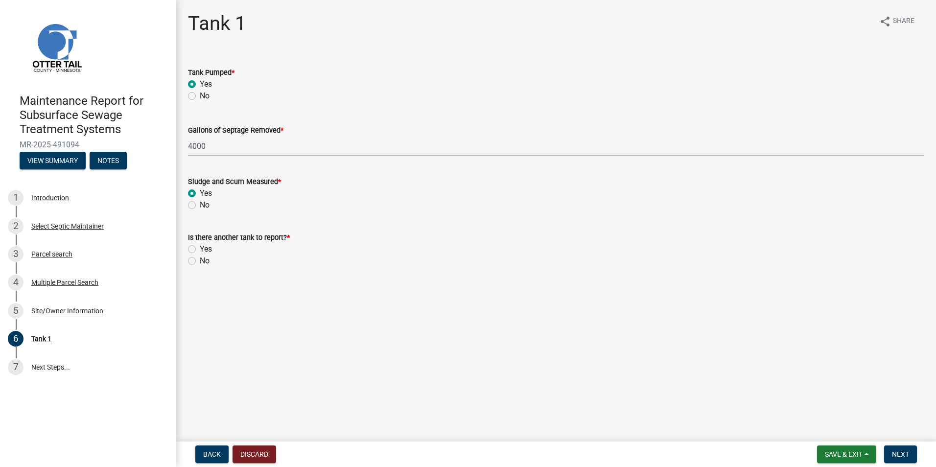
click at [200, 259] on label "No" at bounding box center [205, 261] width 10 height 12
click at [200, 259] on input "No" at bounding box center [203, 258] width 6 height 6
radio input "true"
click at [889, 448] on button "Next" at bounding box center [900, 454] width 33 height 18
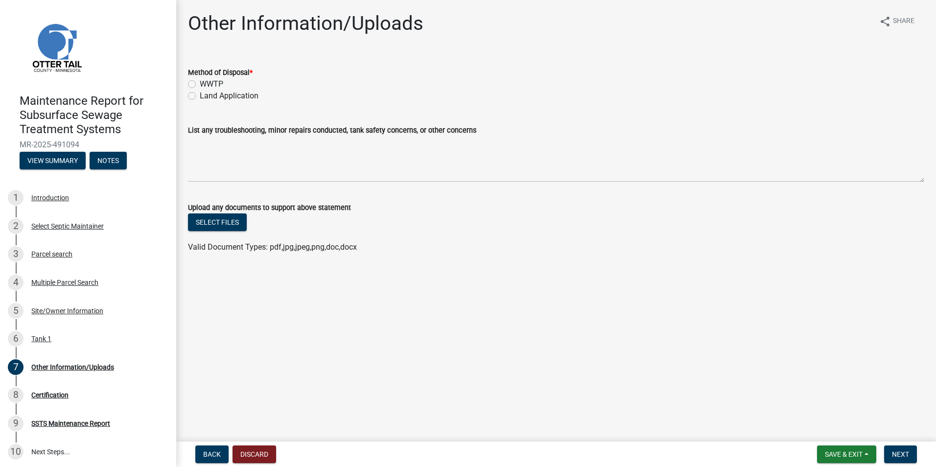
click at [247, 93] on label "Land Application" at bounding box center [229, 96] width 59 height 12
click at [206, 93] on input "Land Application" at bounding box center [203, 93] width 6 height 6
radio input "true"
click at [906, 461] on button "Next" at bounding box center [900, 454] width 33 height 18
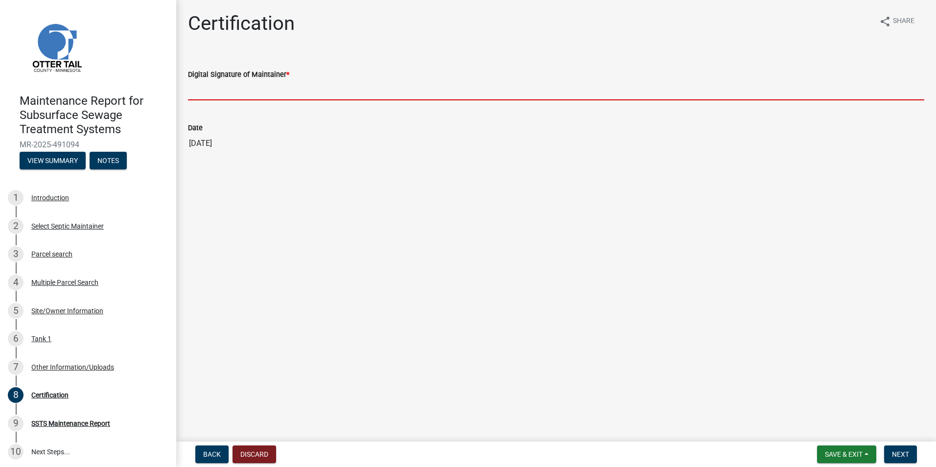
drag, startPoint x: 282, startPoint y: 90, endPoint x: 276, endPoint y: 96, distance: 8.3
click at [282, 90] on input "Digital Signature of Maintainer *" at bounding box center [556, 90] width 736 height 20
type input "[PERSON_NAME]"
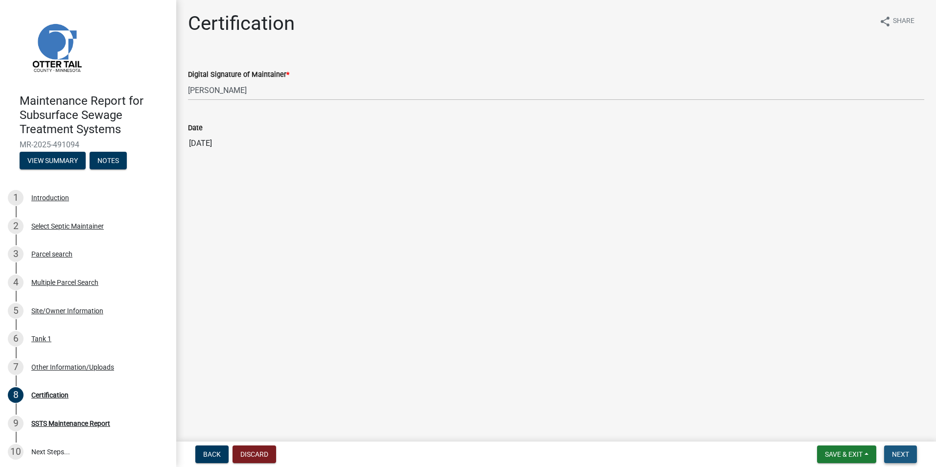
click at [905, 446] on button "Next" at bounding box center [900, 454] width 33 height 18
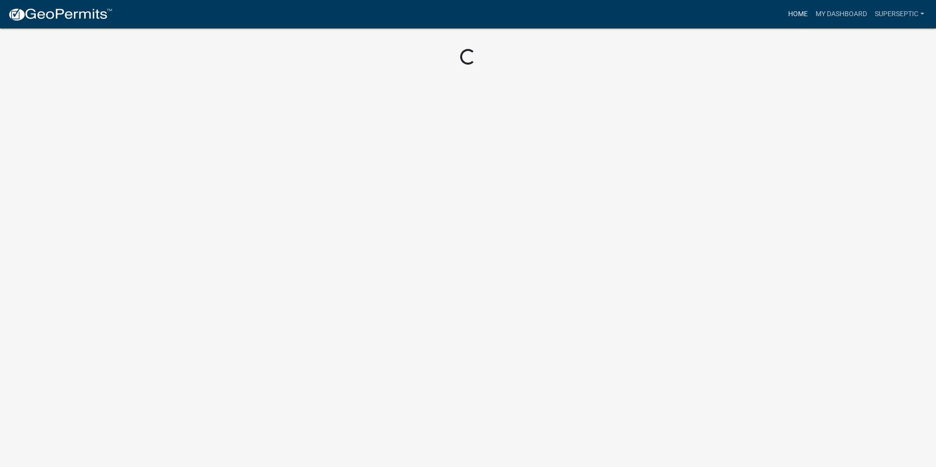
click at [798, 11] on link "Home" at bounding box center [797, 14] width 27 height 19
